Goal: Task Accomplishment & Management: Use online tool/utility

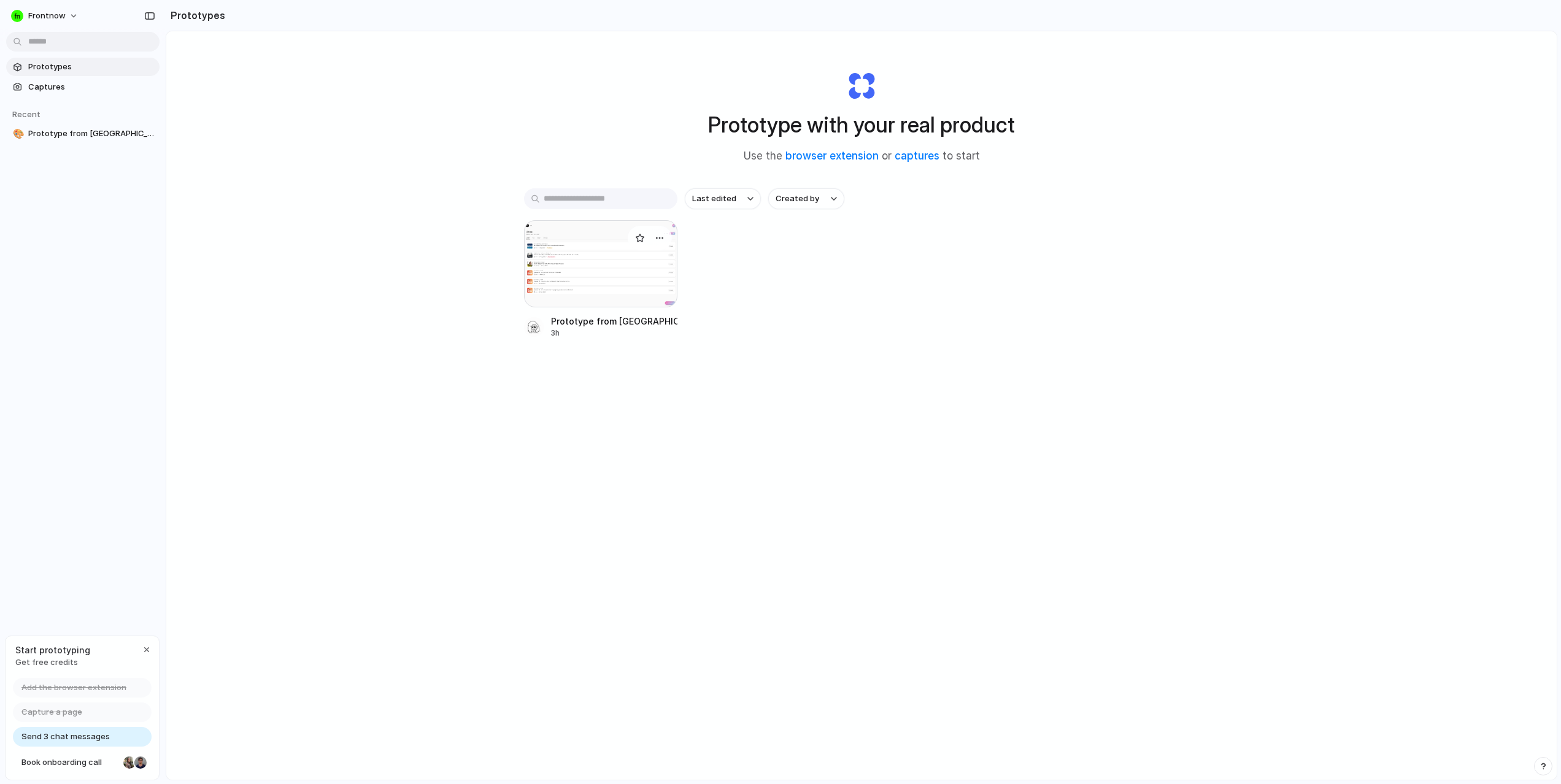
click at [580, 246] on div at bounding box center [601, 263] width 154 height 87
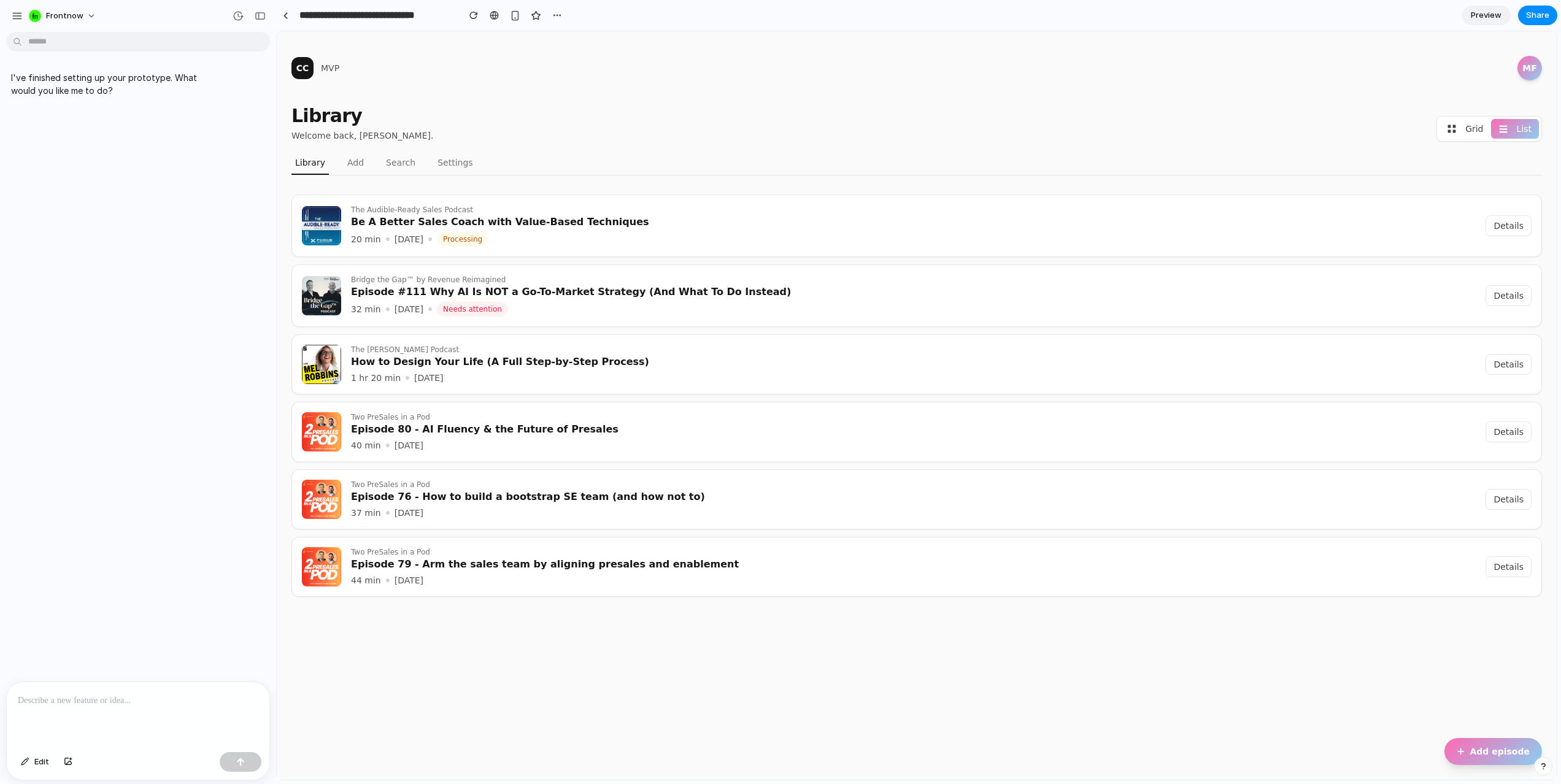
click at [1344, 26] on section "**********" at bounding box center [917, 15] width 1281 height 31
click at [692, 127] on div "Library Welcome back, Moritz Falk. Grid List" at bounding box center [917, 123] width 1250 height 37
click at [730, 45] on main "CC MVP MF Library Welcome back, Moritz Falk. Grid List Library Add Search Setti…" at bounding box center [916, 334] width 1280 height 605
click at [1471, 131] on span "Grid" at bounding box center [1474, 129] width 18 height 12
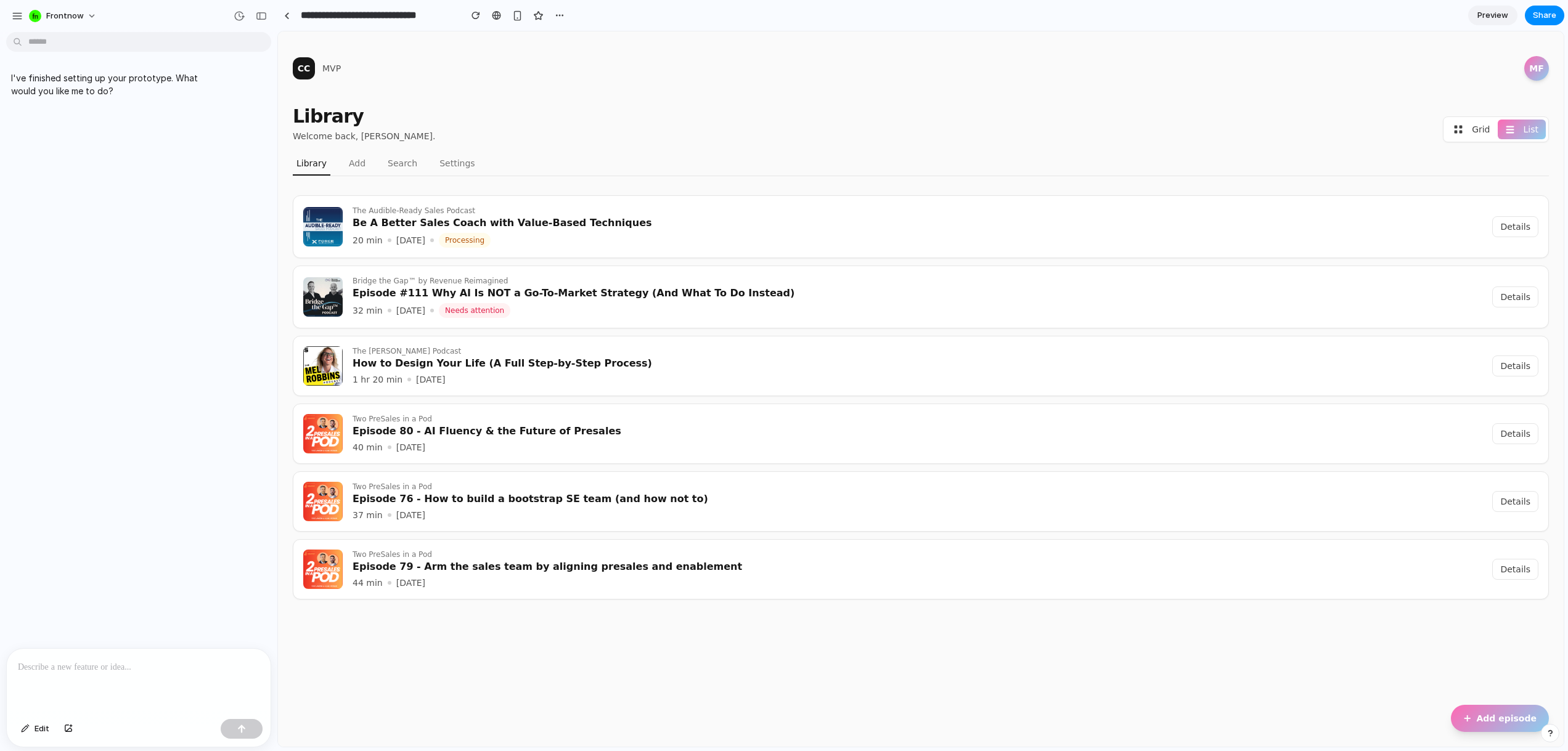
click at [124, 691] on div at bounding box center [139, 681] width 264 height 65
click at [94, 667] on p at bounding box center [139, 667] width 241 height 15
click at [477, 84] on main "CC MVP MF Library Welcome back, Moritz Falk. Grid List Library Add Search Setti…" at bounding box center [920, 335] width 1286 height 607
click at [356, 163] on link "Add" at bounding box center [357, 166] width 24 height 18
click at [412, 157] on link "Search" at bounding box center [402, 166] width 37 height 18
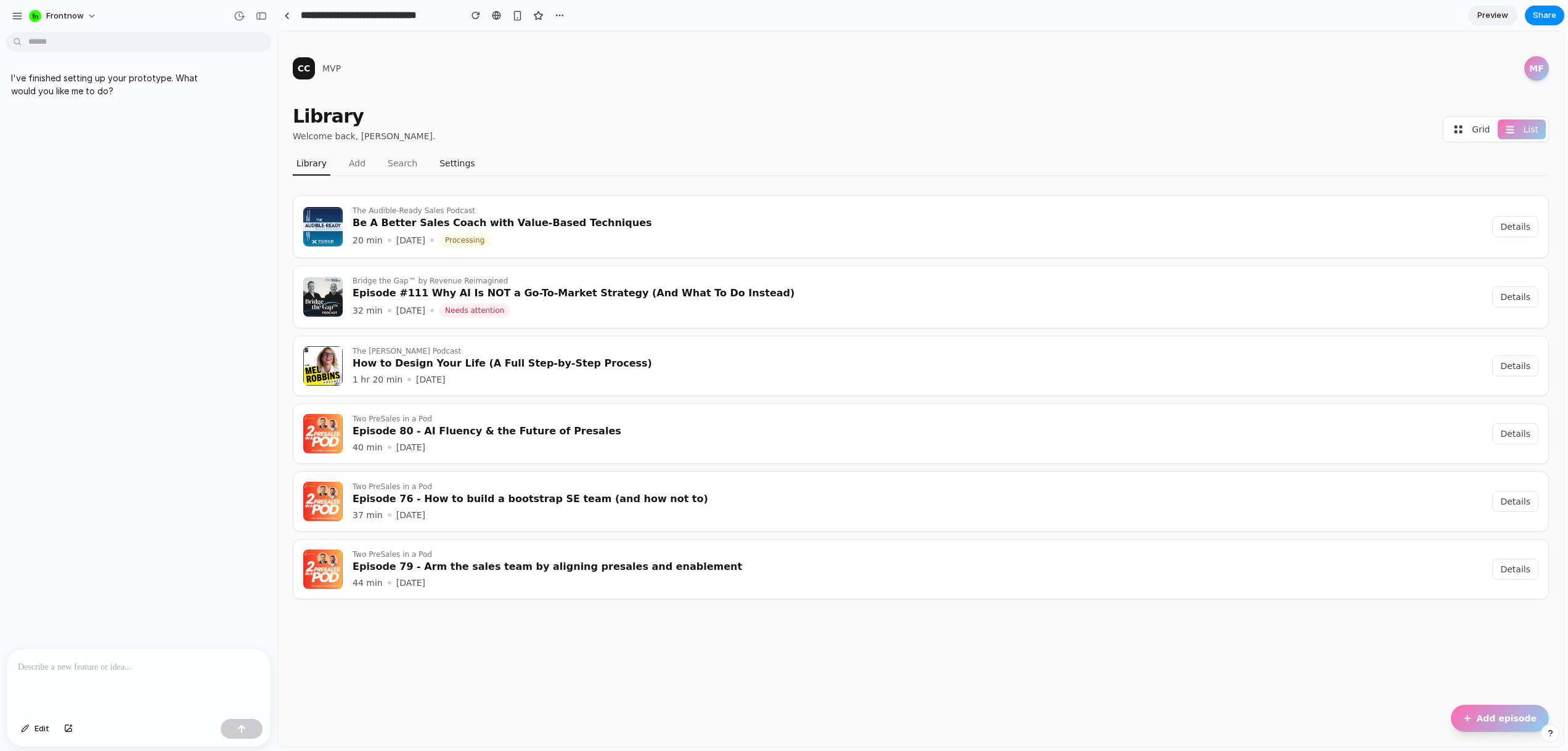
click at [446, 158] on button "Settings" at bounding box center [457, 166] width 42 height 18
click at [387, 168] on link "Search" at bounding box center [402, 166] width 37 height 18
click at [405, 167] on link "Search" at bounding box center [402, 166] width 37 height 18
click at [450, 167] on button "Settings" at bounding box center [457, 166] width 42 height 18
click at [757, 115] on div "Library Welcome back, Moritz Falk. Grid List" at bounding box center [921, 124] width 1256 height 37
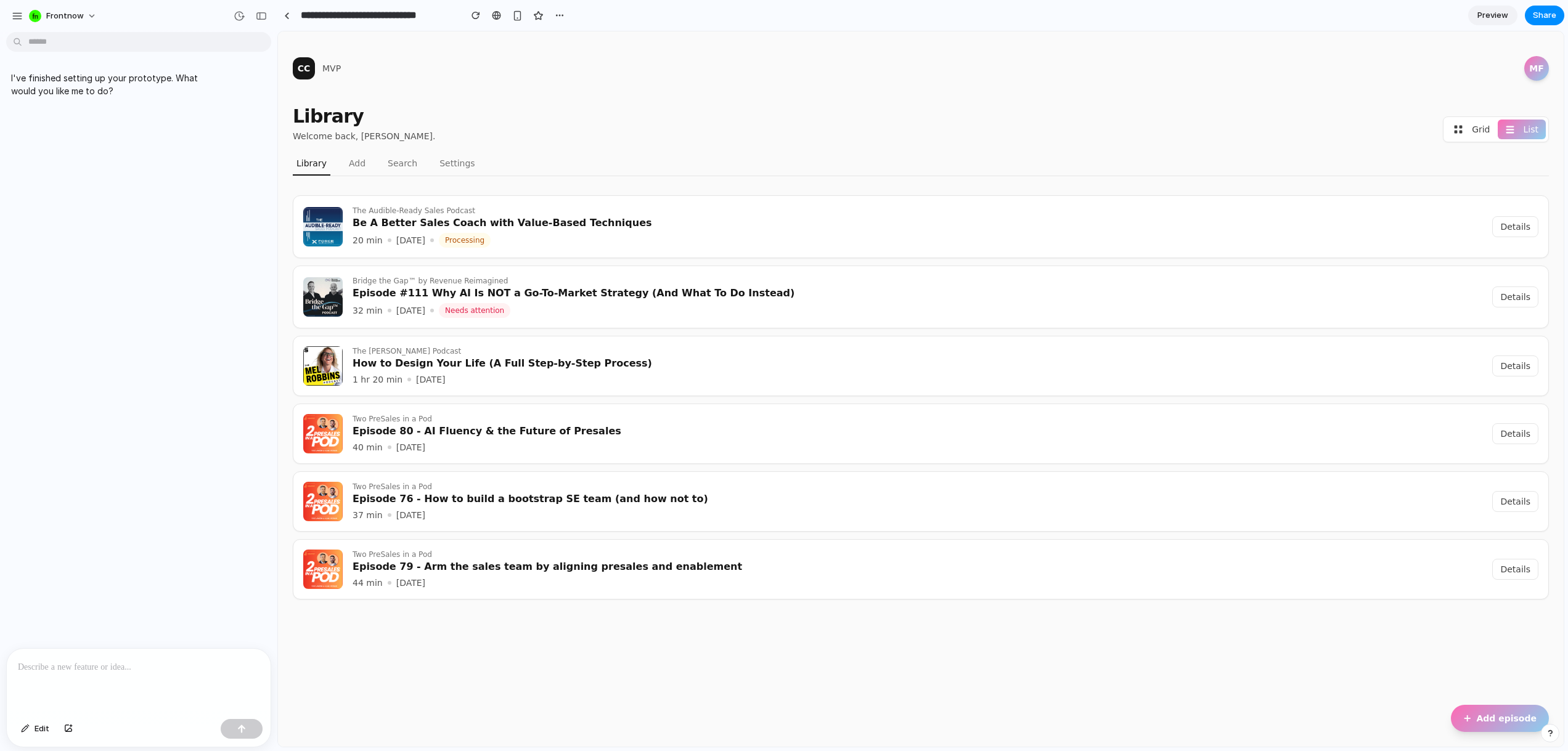
click at [557, 45] on main "CC MVP MF Library Welcome back, Moritz Falk. Grid List Library Add Search Setti…" at bounding box center [920, 335] width 1286 height 607
click at [123, 675] on div at bounding box center [139, 681] width 264 height 65
click at [419, 156] on section "Library Welcome back, Moritz Falk. Grid List Library Add Search Settings The Au…" at bounding box center [921, 352] width 1256 height 494
click at [400, 164] on link "Search" at bounding box center [402, 166] width 37 height 18
click at [361, 164] on link "Add" at bounding box center [357, 166] width 24 height 18
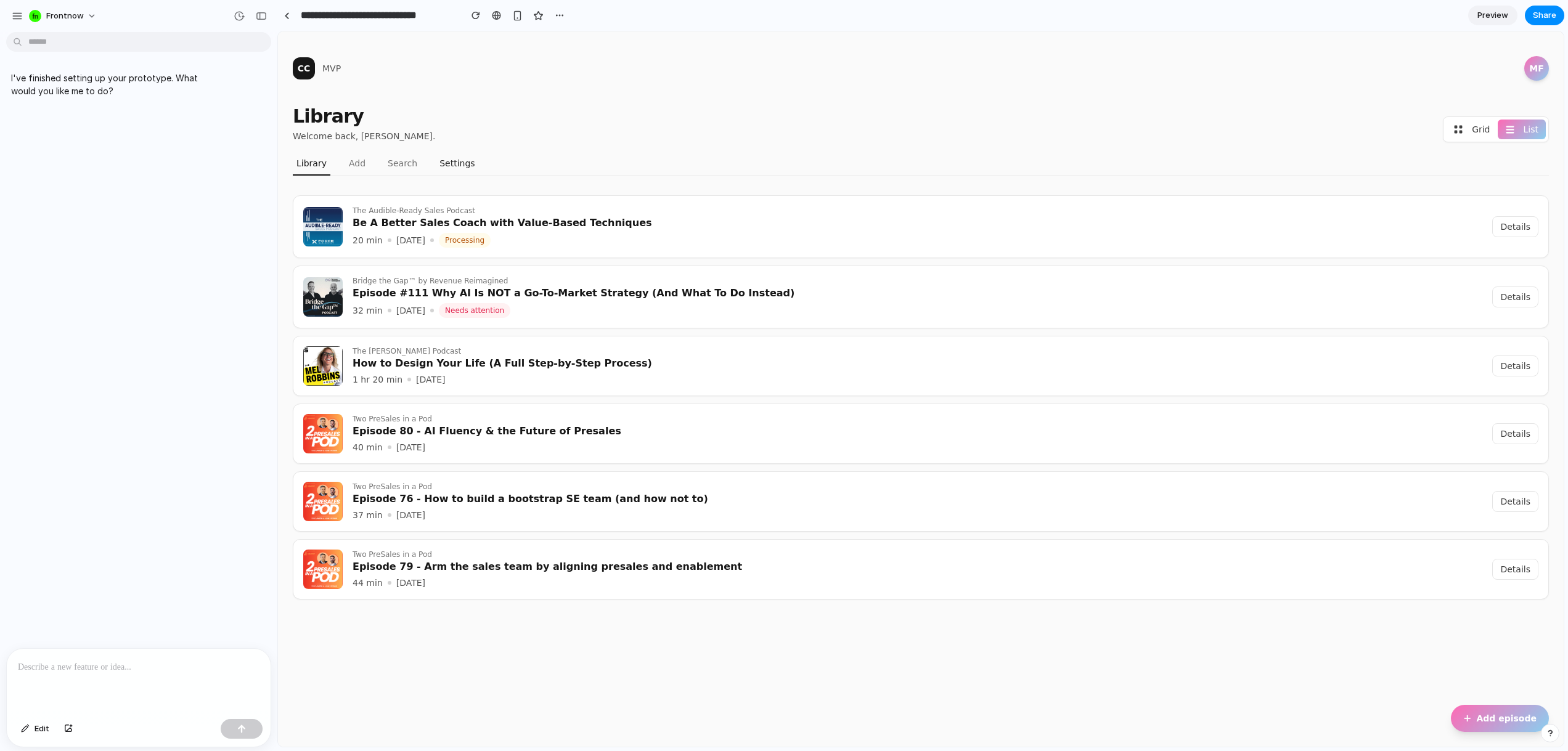
click at [457, 160] on button "Settings" at bounding box center [457, 166] width 42 height 18
click at [506, 100] on main "CC MVP MF Library Welcome back, Moritz Falk. Grid List Library Add Search Setti…" at bounding box center [920, 335] width 1286 height 607
click at [546, 489] on p "Two PreSales in a Pod" at bounding box center [918, 487] width 1130 height 10
click at [521, 569] on h3 "Episode 79 - Arm the sales team by aligning presales and enablement" at bounding box center [918, 566] width 1130 height 15
click at [693, 141] on div "Library Welcome back, Moritz Falk. Grid List" at bounding box center [921, 124] width 1256 height 37
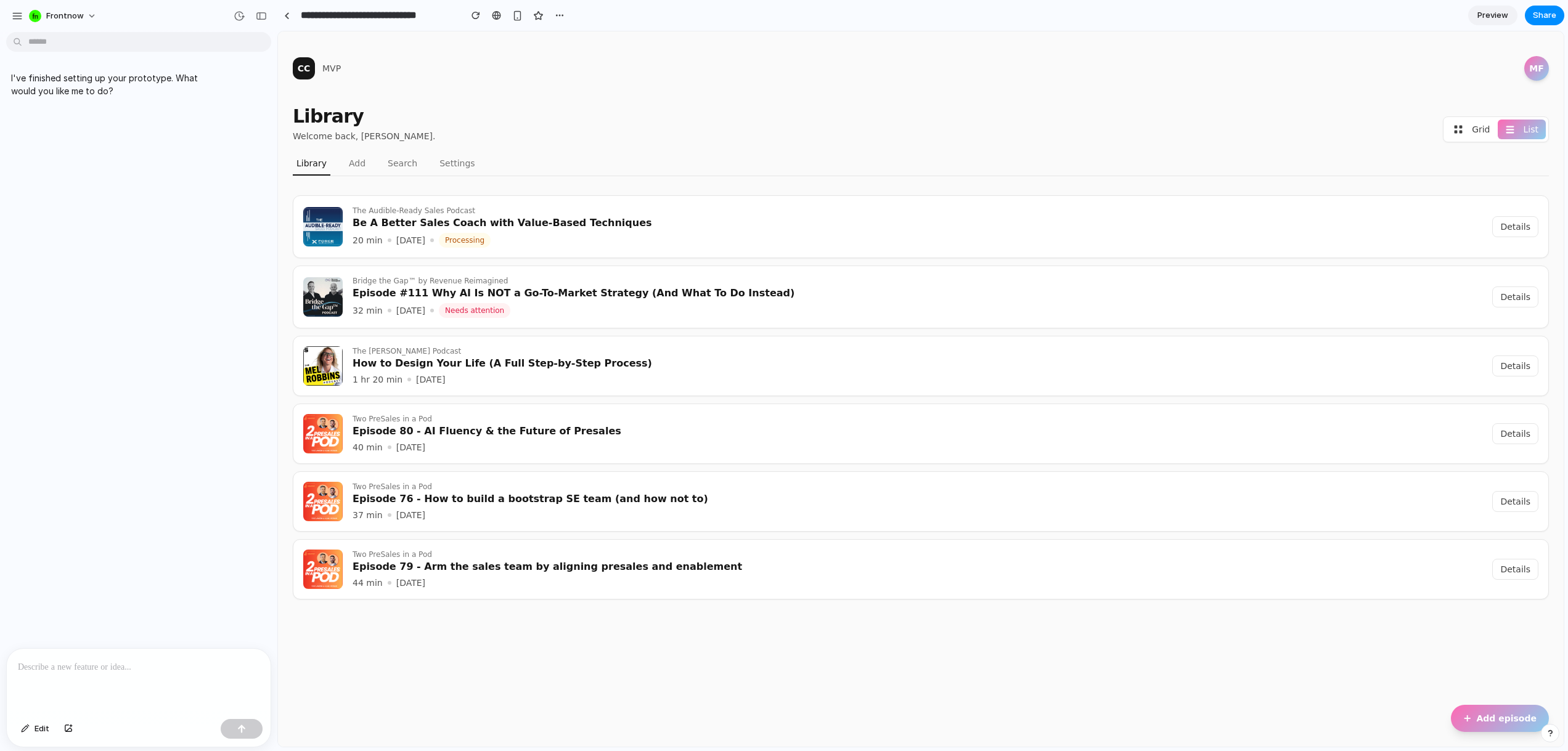
click at [785, 60] on header "CC MVP MF" at bounding box center [921, 68] width 1256 height 24
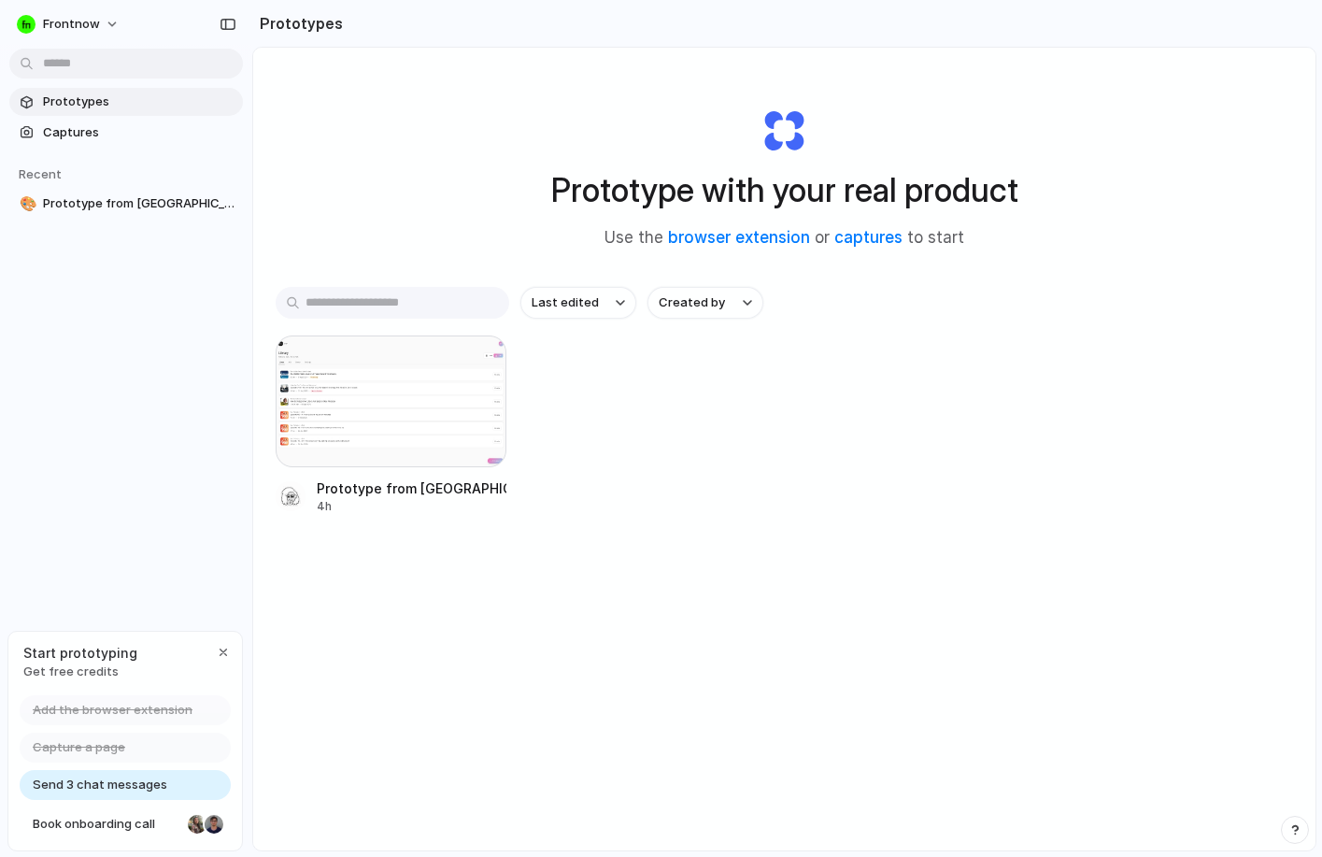
drag, startPoint x: 0, startPoint y: 0, endPoint x: 620, endPoint y: 482, distance: 785.8
click at [620, 482] on div "Prototype from ChatCast Library 4h" at bounding box center [785, 424] width 1018 height 179
